Goal: Obtain resource: Download file/media

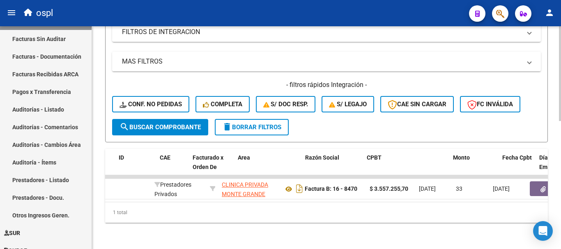
scroll to position [0, 228]
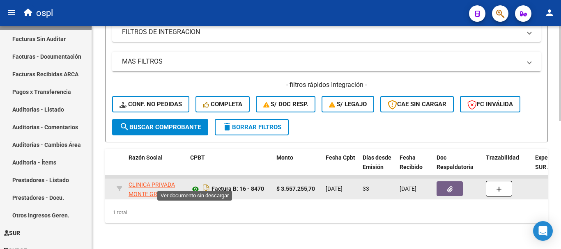
click at [193, 185] on icon at bounding box center [195, 190] width 11 height 10
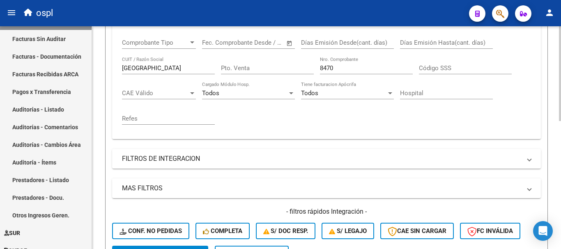
scroll to position [138, 0]
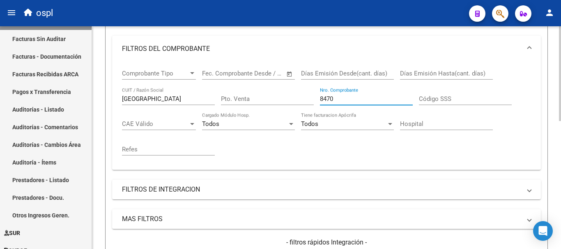
drag, startPoint x: 345, startPoint y: 100, endPoint x: 286, endPoint y: 94, distance: 59.5
click at [286, 94] on div "Comprobante Tipo Comprobante Tipo Fecha inicio – Fecha fin Fec. Comprobante Des…" at bounding box center [326, 113] width 409 height 102
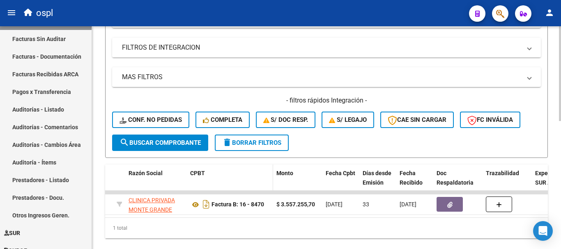
scroll to position [302, 0]
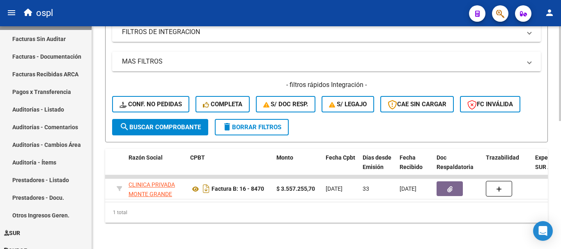
click at [182, 125] on button "search Buscar Comprobante" at bounding box center [160, 127] width 96 height 16
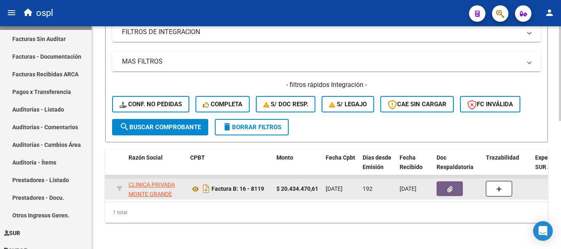
click at [446, 183] on button "button" at bounding box center [450, 189] width 26 height 15
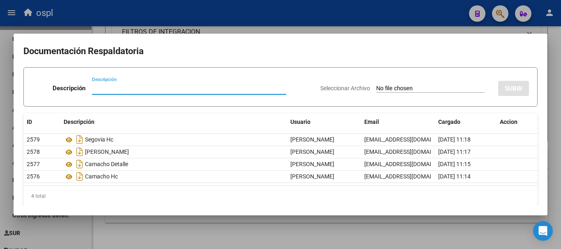
click at [557, 90] on div at bounding box center [280, 124] width 561 height 249
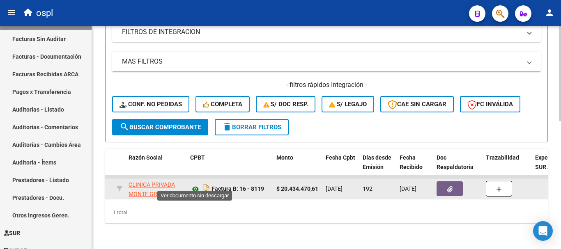
click at [197, 185] on icon at bounding box center [195, 190] width 11 height 10
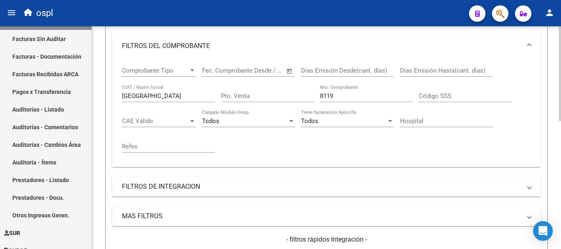
scroll to position [138, 0]
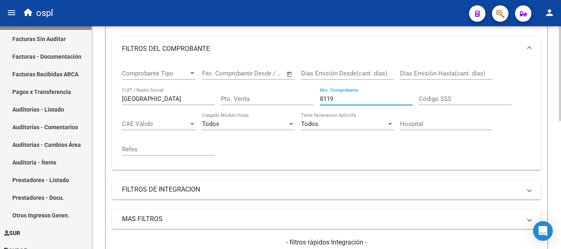
drag, startPoint x: 326, startPoint y: 92, endPoint x: 301, endPoint y: 84, distance: 25.9
click at [301, 84] on div "Comprobante Tipo Comprobante Tipo Fecha inicio – Fecha fin Fec. Comprobante Des…" at bounding box center [326, 113] width 409 height 102
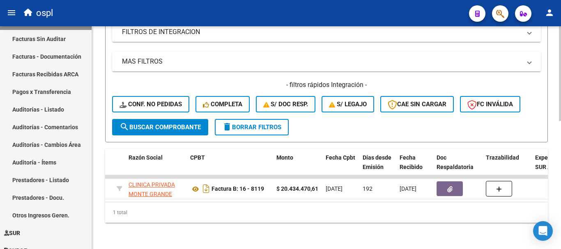
scroll to position [302, 0]
click at [164, 124] on span "search Buscar Comprobante" at bounding box center [160, 127] width 81 height 7
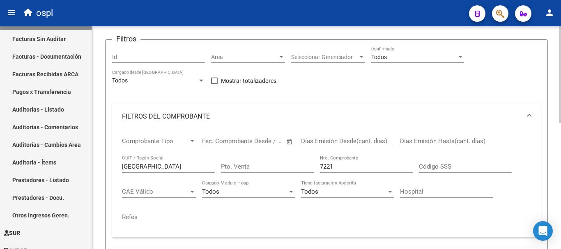
scroll to position [43, 0]
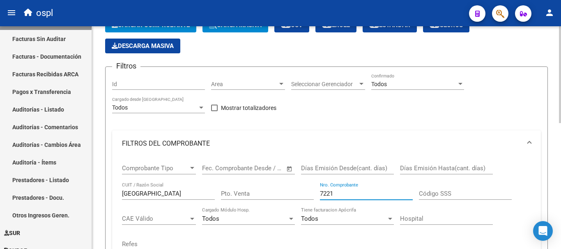
drag, startPoint x: 348, startPoint y: 193, endPoint x: 283, endPoint y: 171, distance: 68.2
click at [288, 184] on div "Comprobante Tipo Comprobante Tipo Fecha inicio – Fecha fin Fec. Comprobante Des…" at bounding box center [326, 208] width 409 height 102
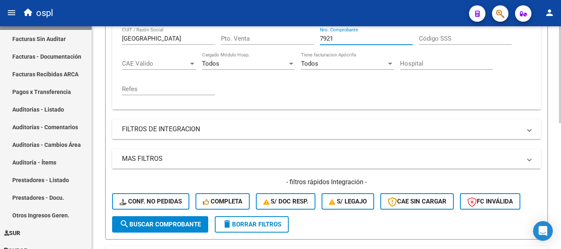
scroll to position [289, 0]
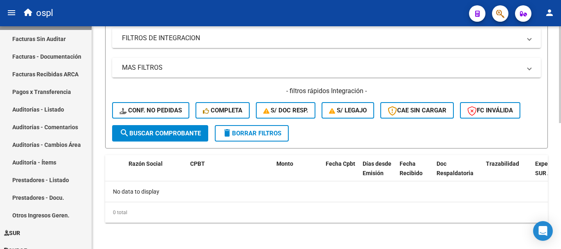
type input "7921"
click at [151, 136] on span "search Buscar Comprobante" at bounding box center [160, 133] width 81 height 7
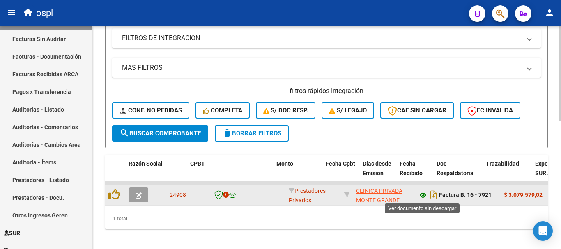
click at [424, 196] on icon at bounding box center [423, 196] width 11 height 10
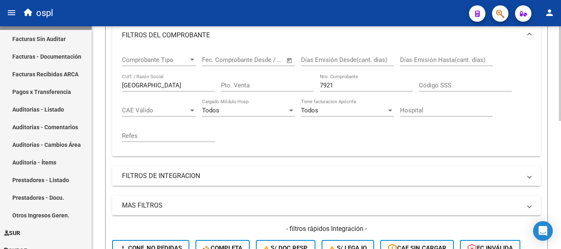
scroll to position [125, 0]
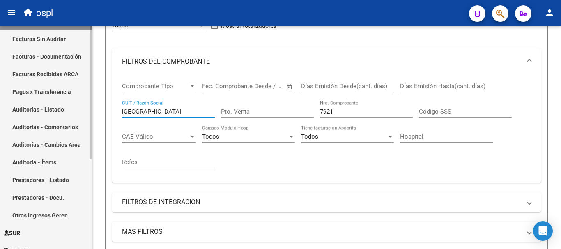
drag, startPoint x: 150, startPoint y: 106, endPoint x: 59, endPoint y: 94, distance: 91.7
click at [59, 94] on mat-sidenav-container "Firma Express Inicio Calendario SSS Instructivos Contacto OS Tesorería Extracto…" at bounding box center [280, 137] width 561 height 223
type input "SISTEMA PROV"
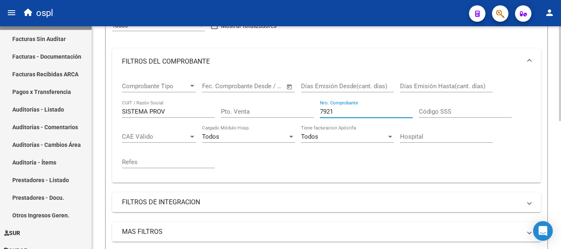
drag, startPoint x: 316, startPoint y: 107, endPoint x: 293, endPoint y: 101, distance: 23.4
click at [294, 102] on div "Comprobante Tipo Comprobante Tipo Fecha inicio – Fecha fin Fec. Comprobante Des…" at bounding box center [326, 126] width 409 height 102
type input "1"
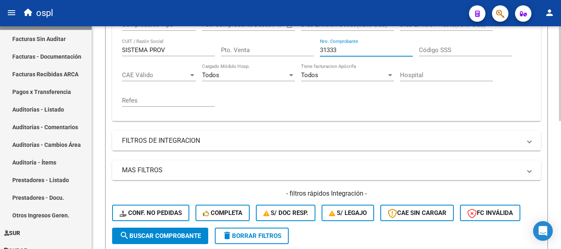
scroll to position [207, 0]
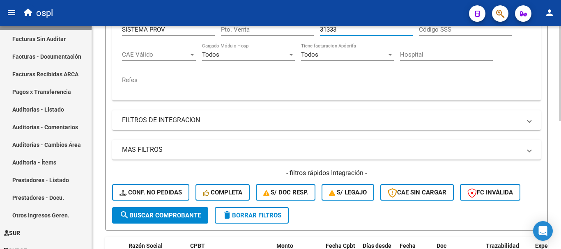
type input "31333"
click at [189, 210] on button "search Buscar Comprobante" at bounding box center [160, 216] width 96 height 16
